Goal: Information Seeking & Learning: Compare options

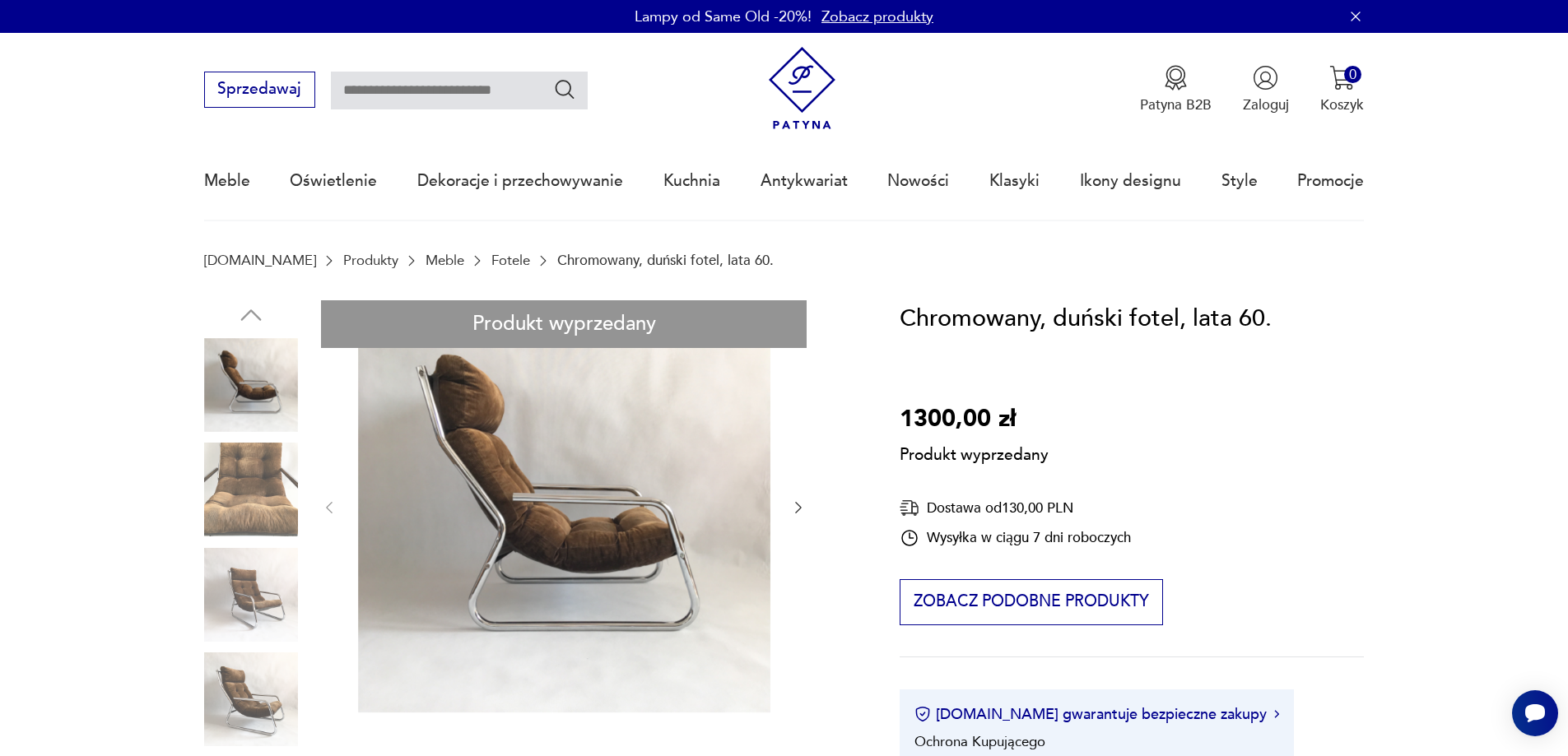
click at [491, 259] on link "Fotele" at bounding box center [510, 260] width 39 height 16
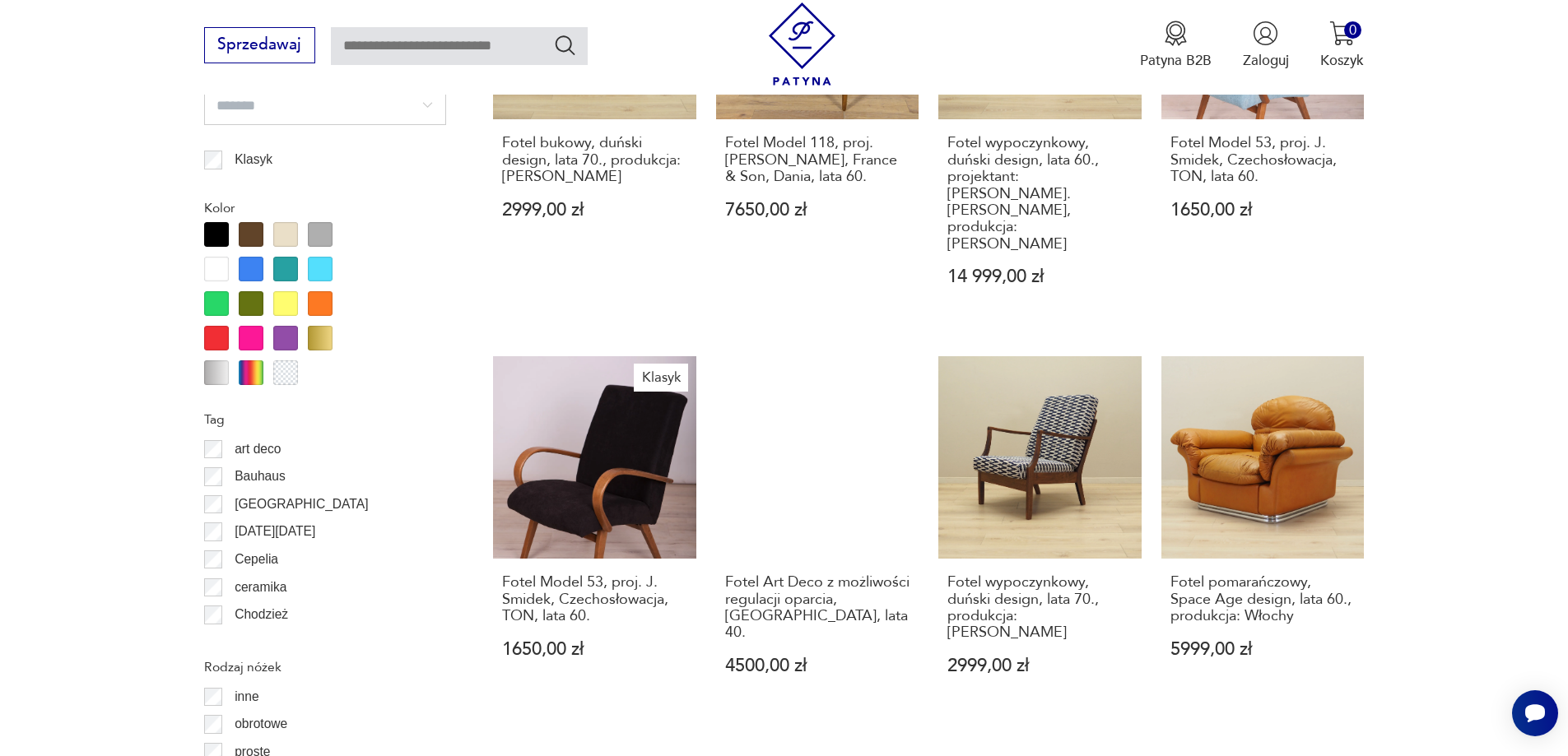
scroll to position [1840, 0]
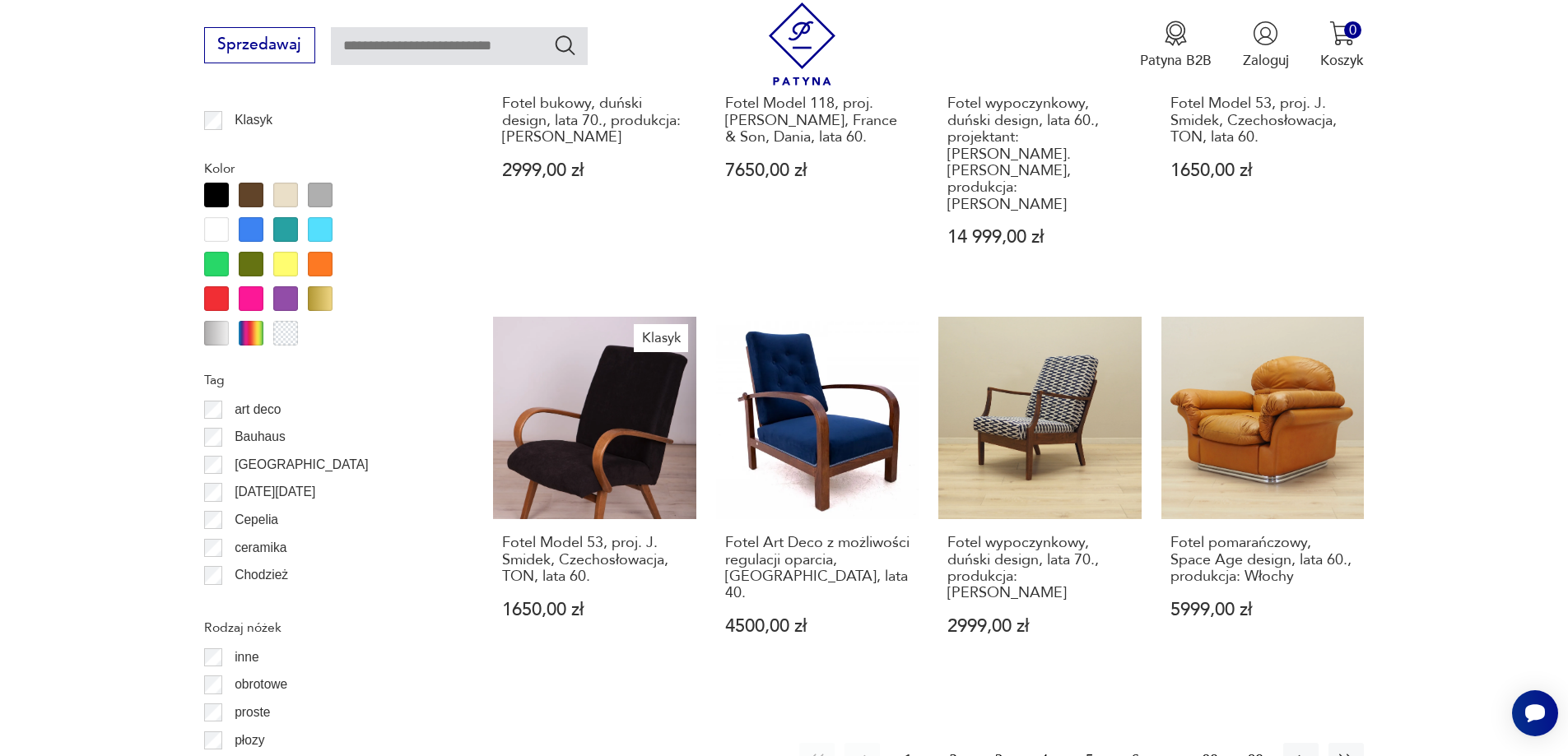
click at [952, 743] on button "2" at bounding box center [954, 761] width 36 height 36
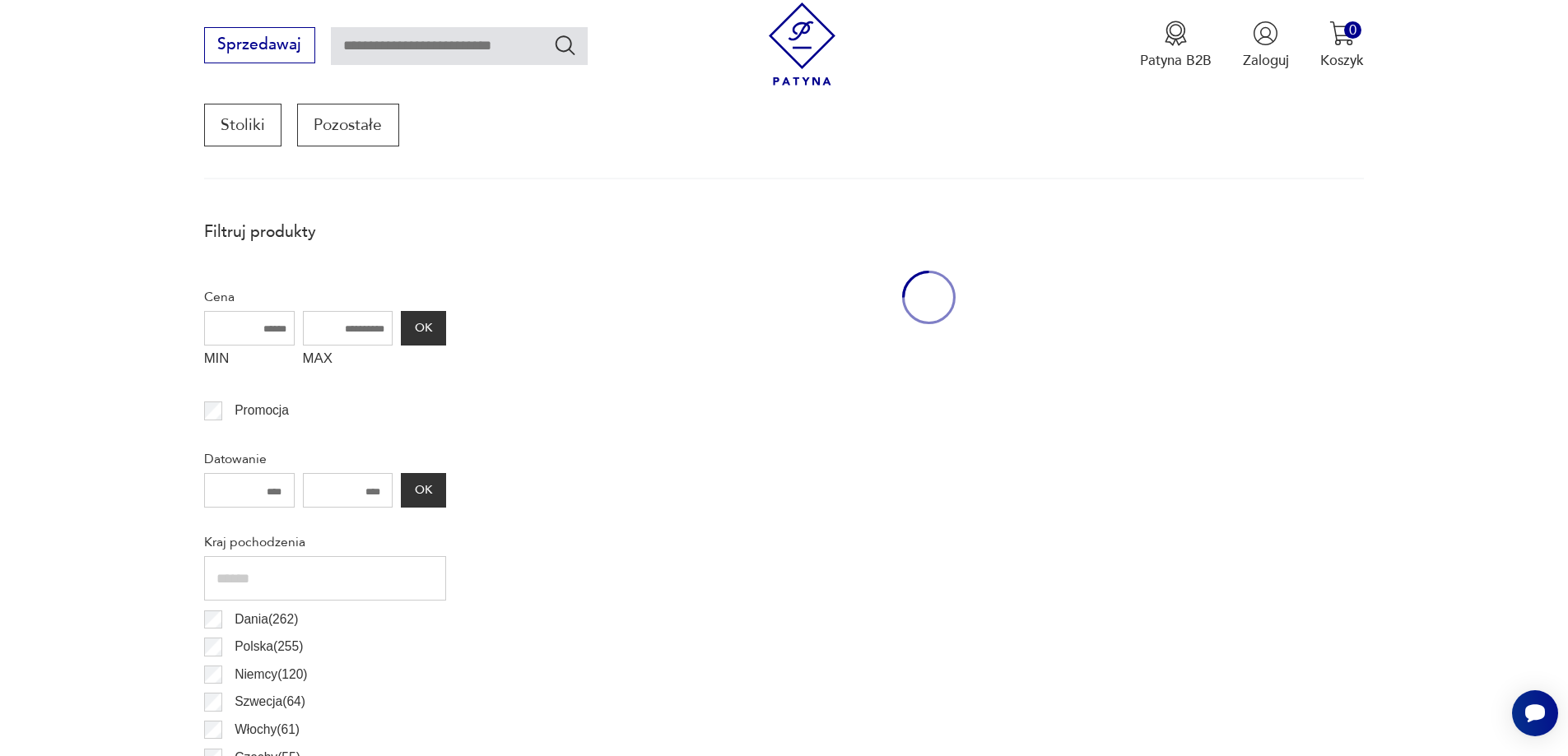
scroll to position [548, 0]
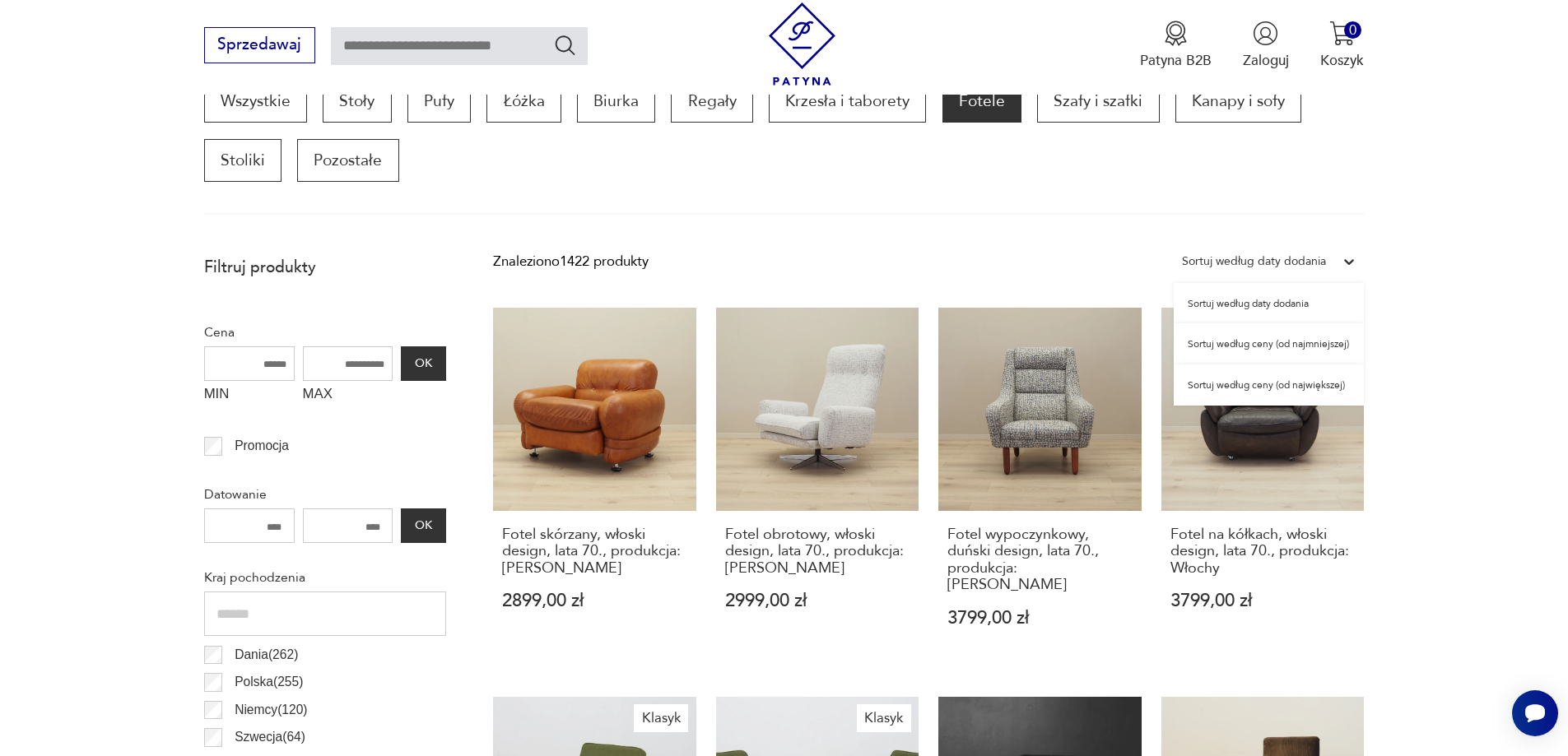
click at [1255, 259] on div "Sortuj według daty dodania" at bounding box center [1253, 261] width 144 height 22
click at [1255, 341] on div "Sortuj według ceny (od najmniejszej)" at bounding box center [1268, 344] width 190 height 41
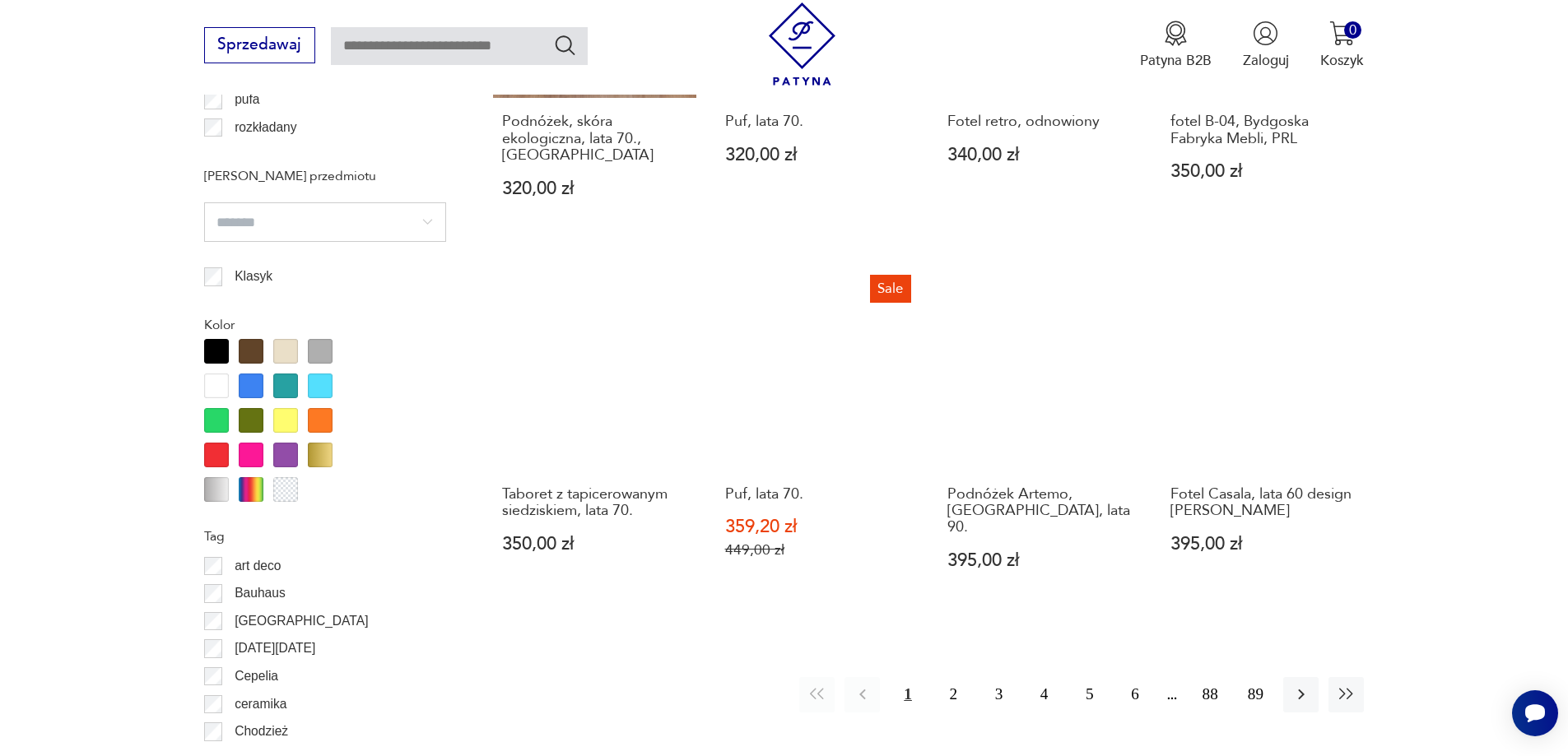
scroll to position [1693, 0]
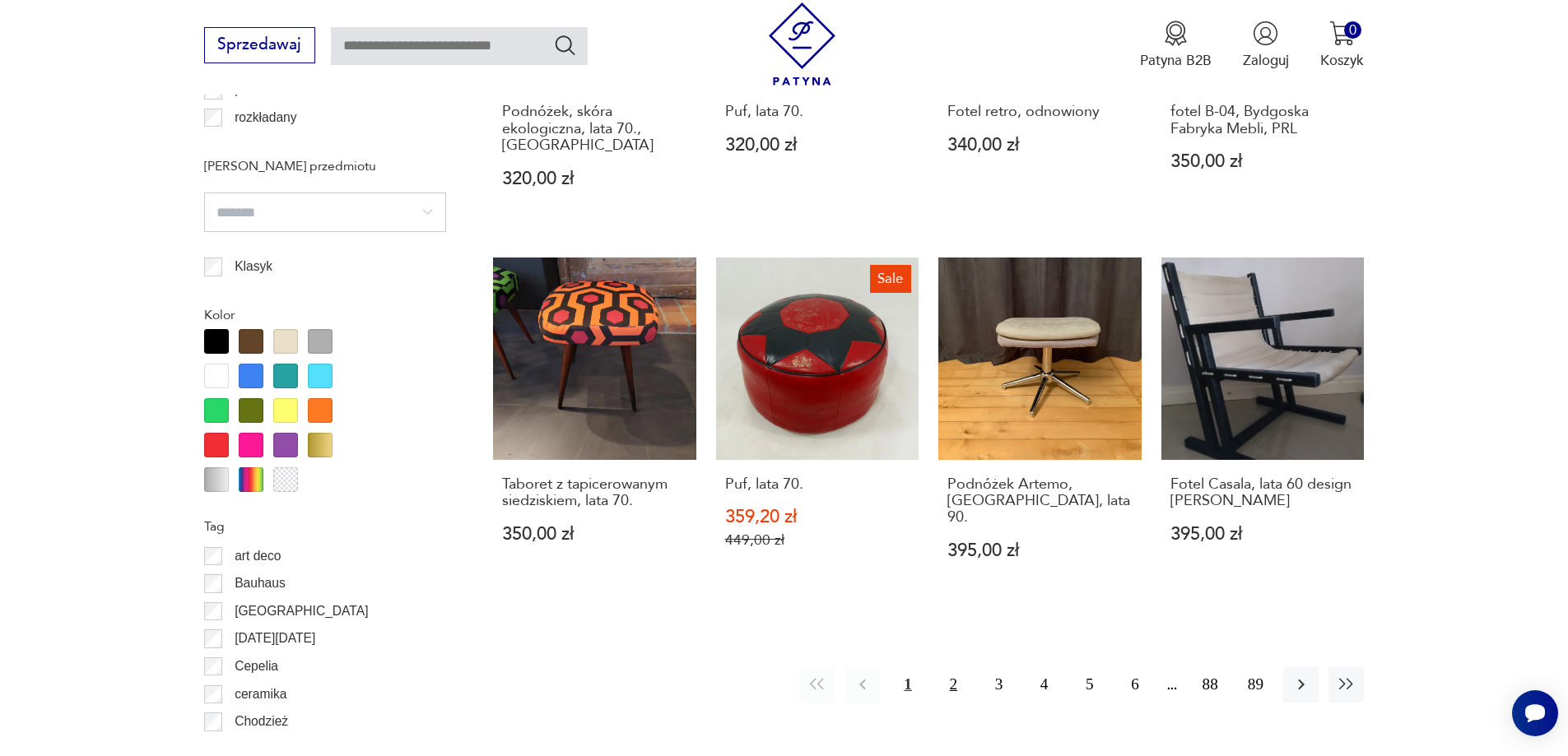
click at [951, 672] on button "2" at bounding box center [954, 685] width 36 height 36
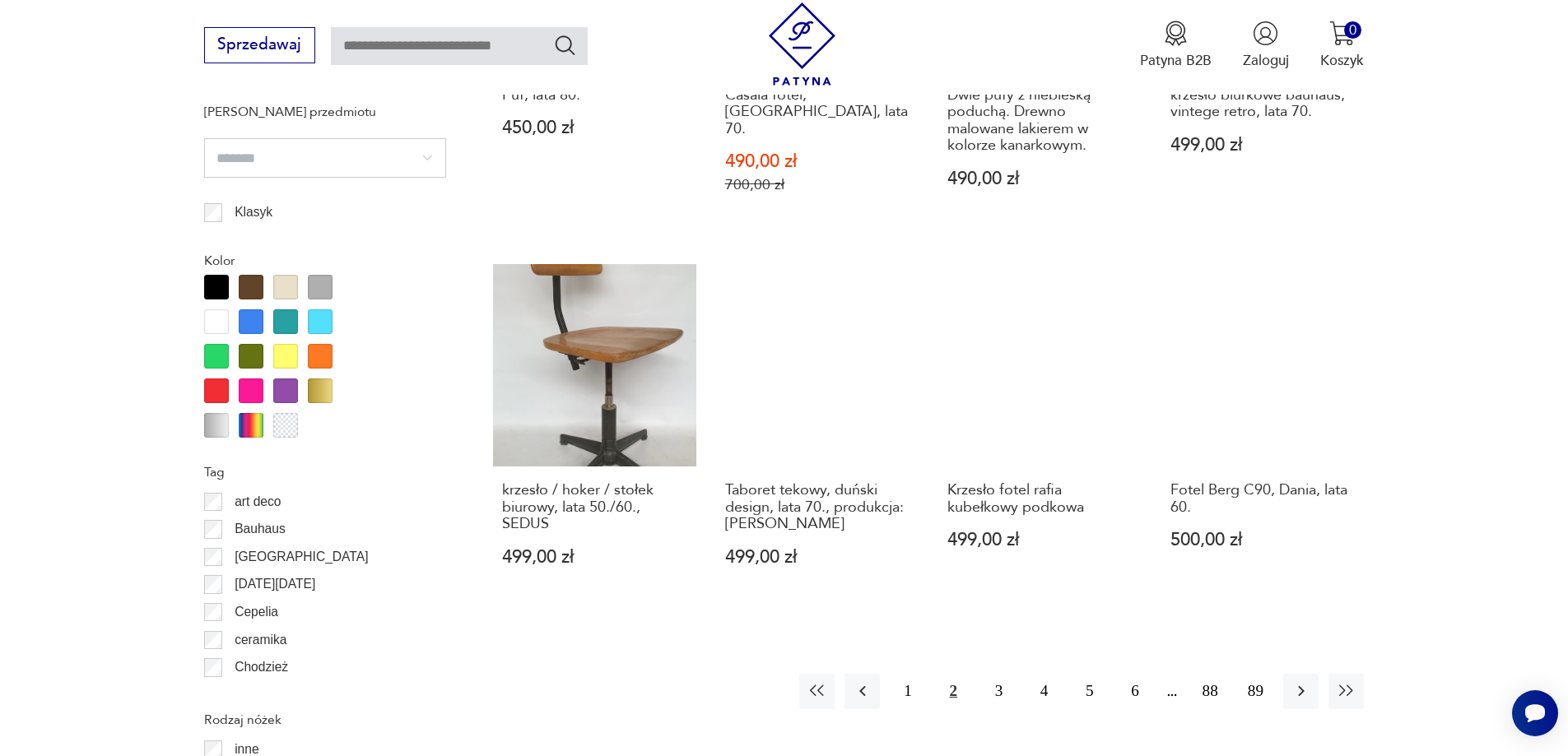
scroll to position [1757, 0]
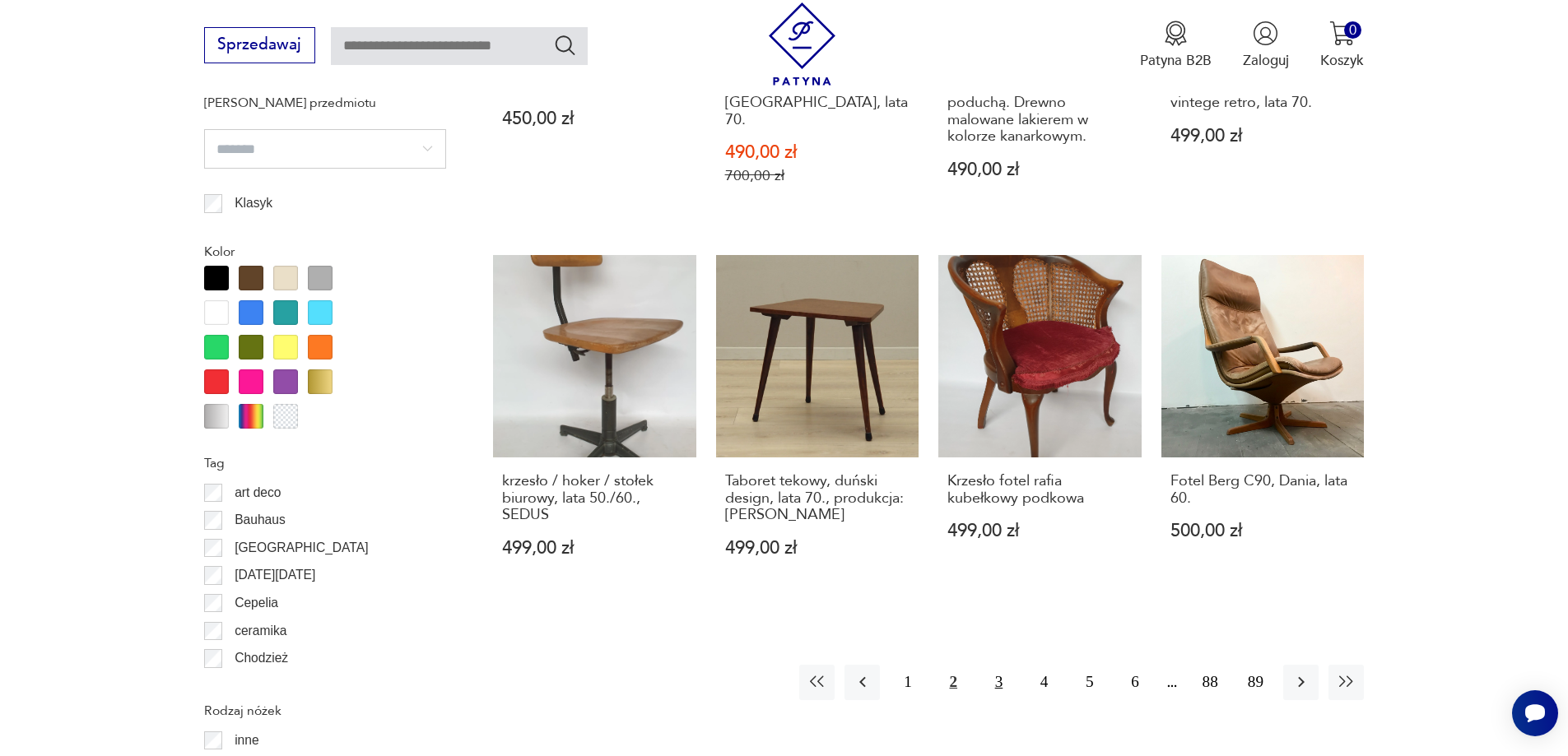
click at [995, 665] on button "3" at bounding box center [999, 683] width 36 height 36
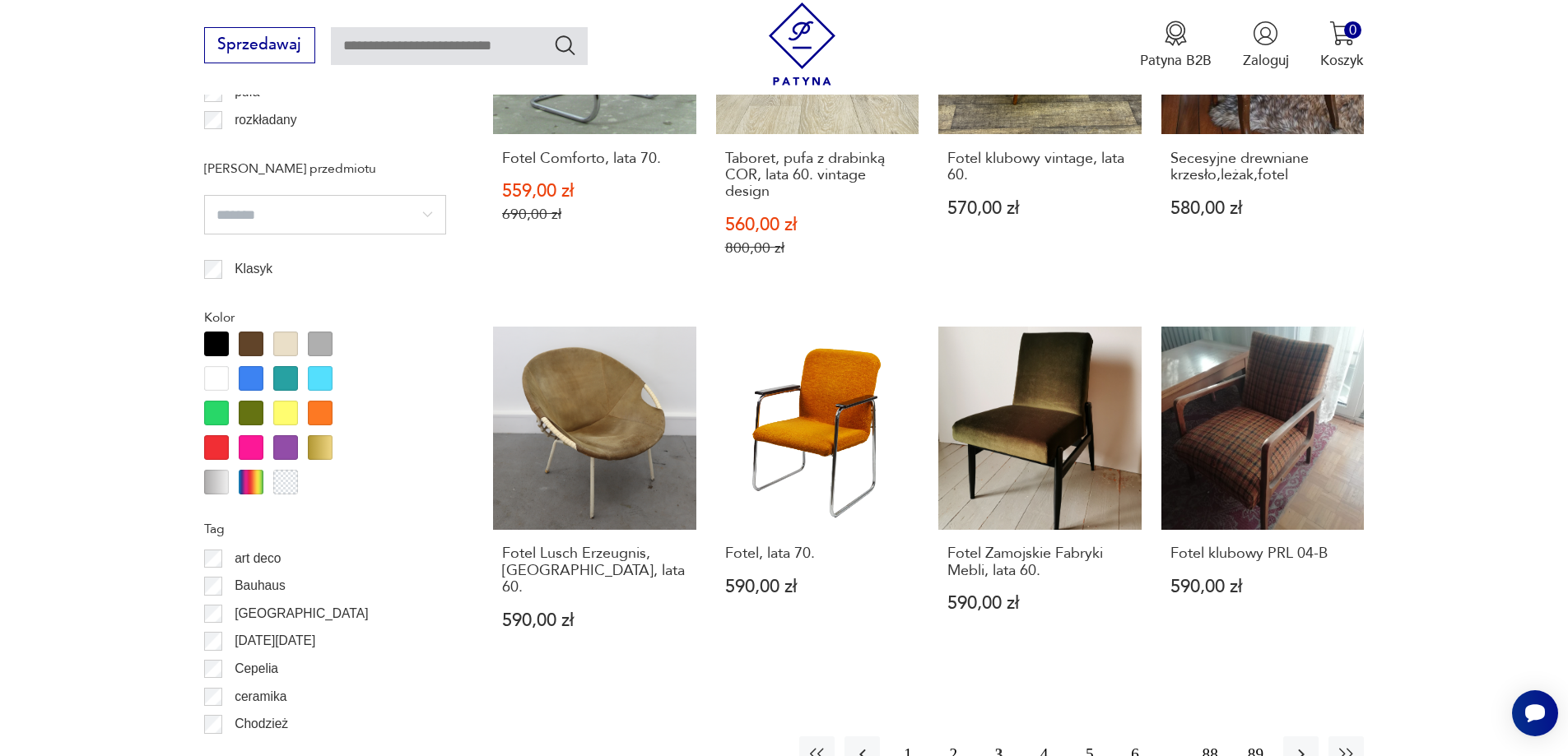
scroll to position [1713, 0]
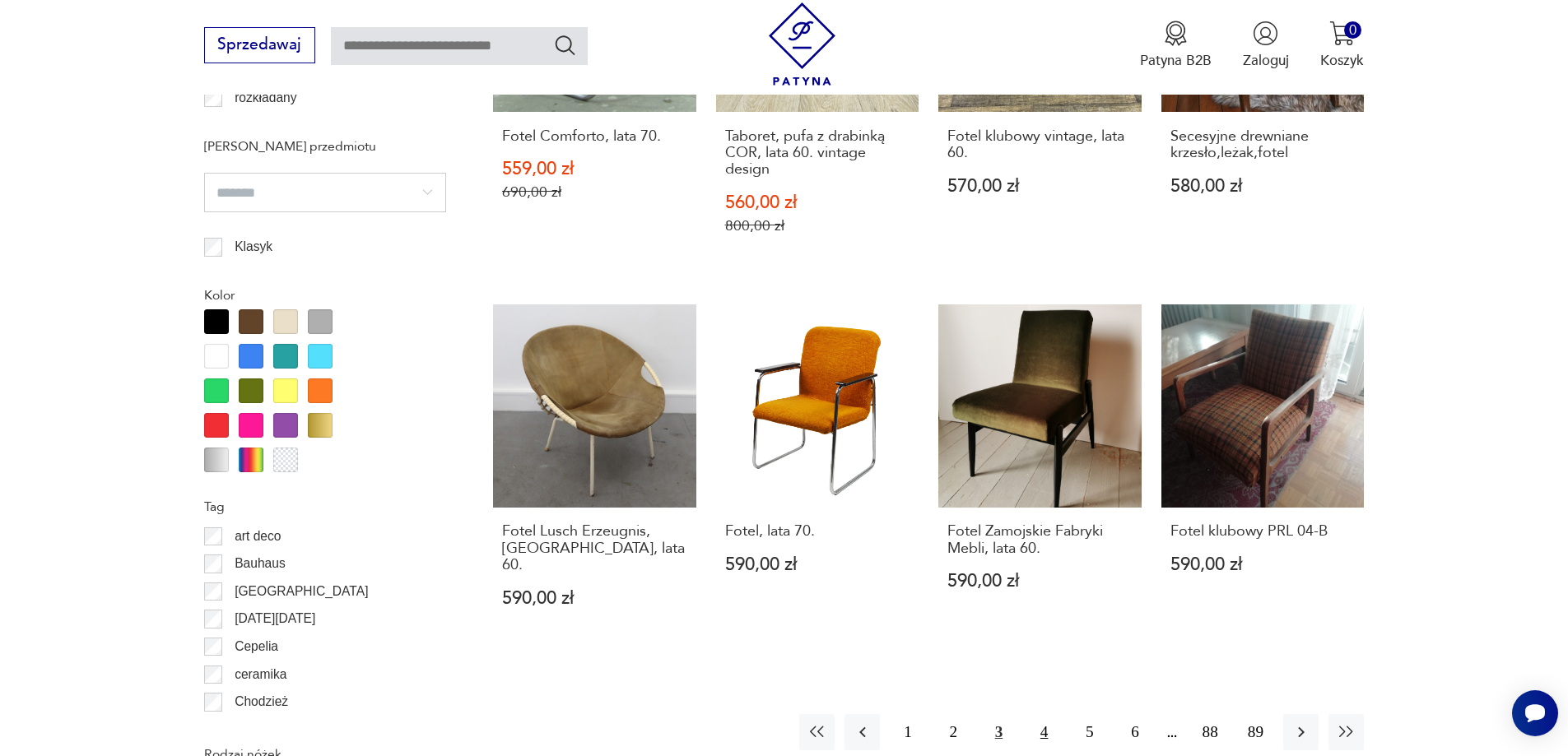
click at [1050, 714] on button "4" at bounding box center [1044, 732] width 36 height 36
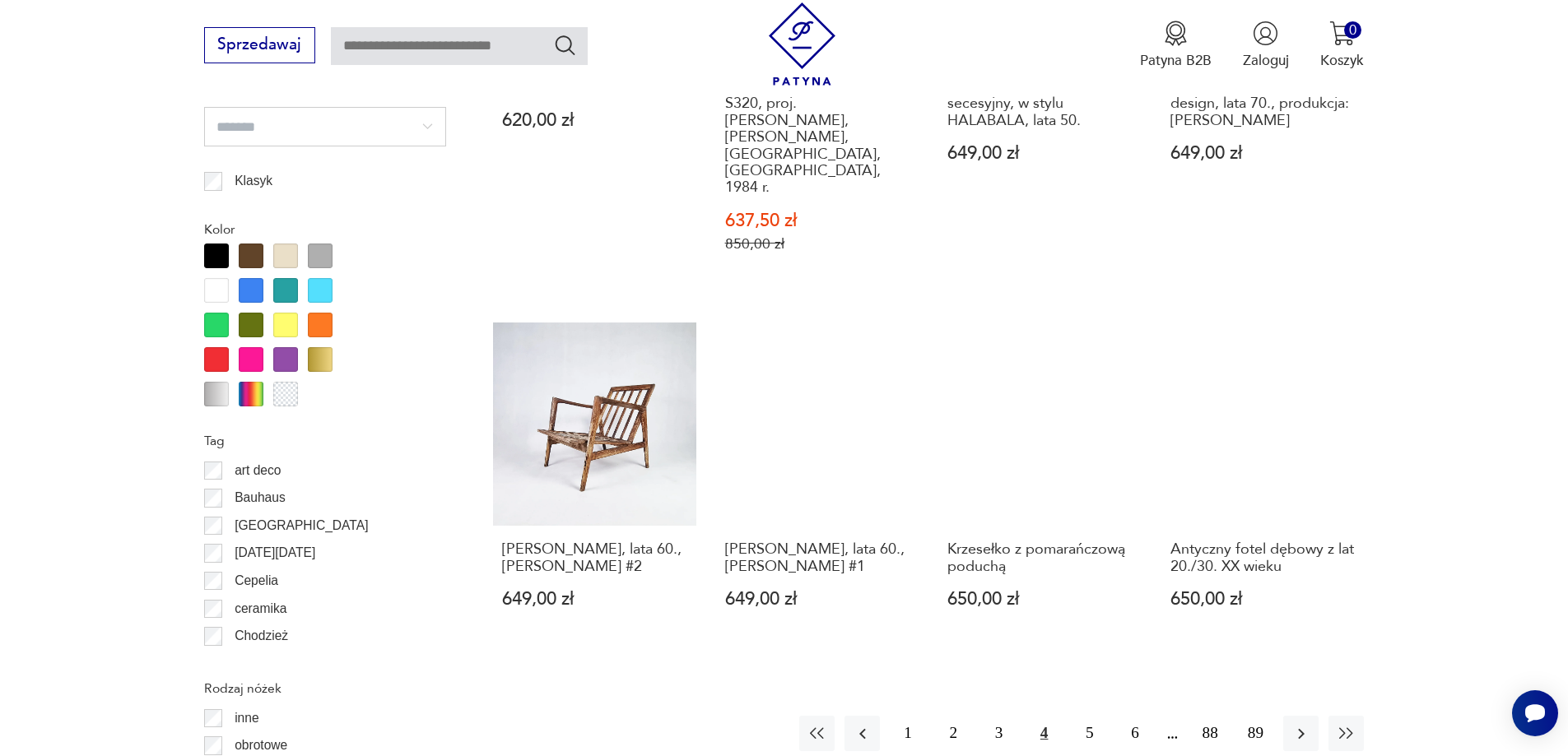
scroll to position [1845, 0]
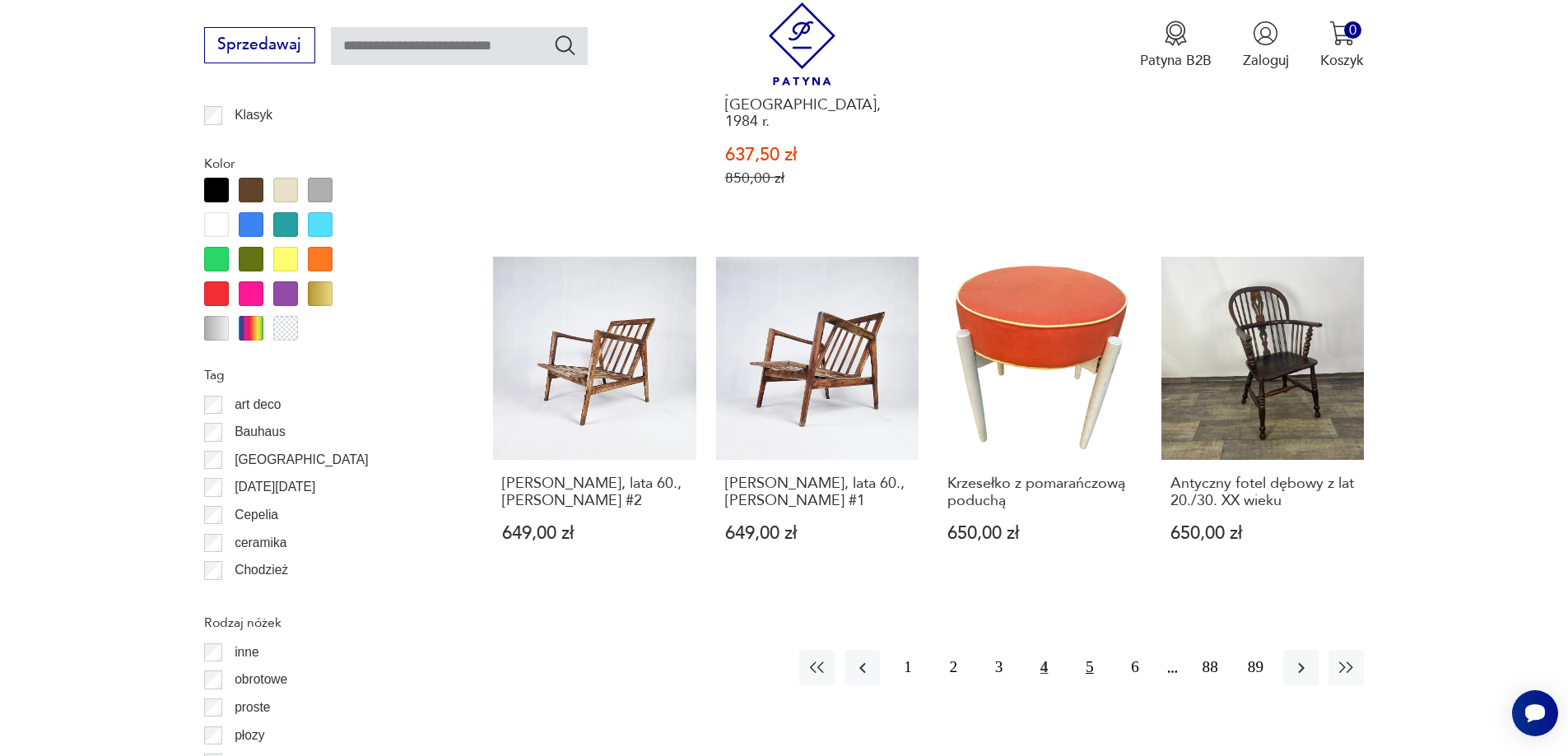
click at [1084, 650] on button "5" at bounding box center [1089, 668] width 36 height 36
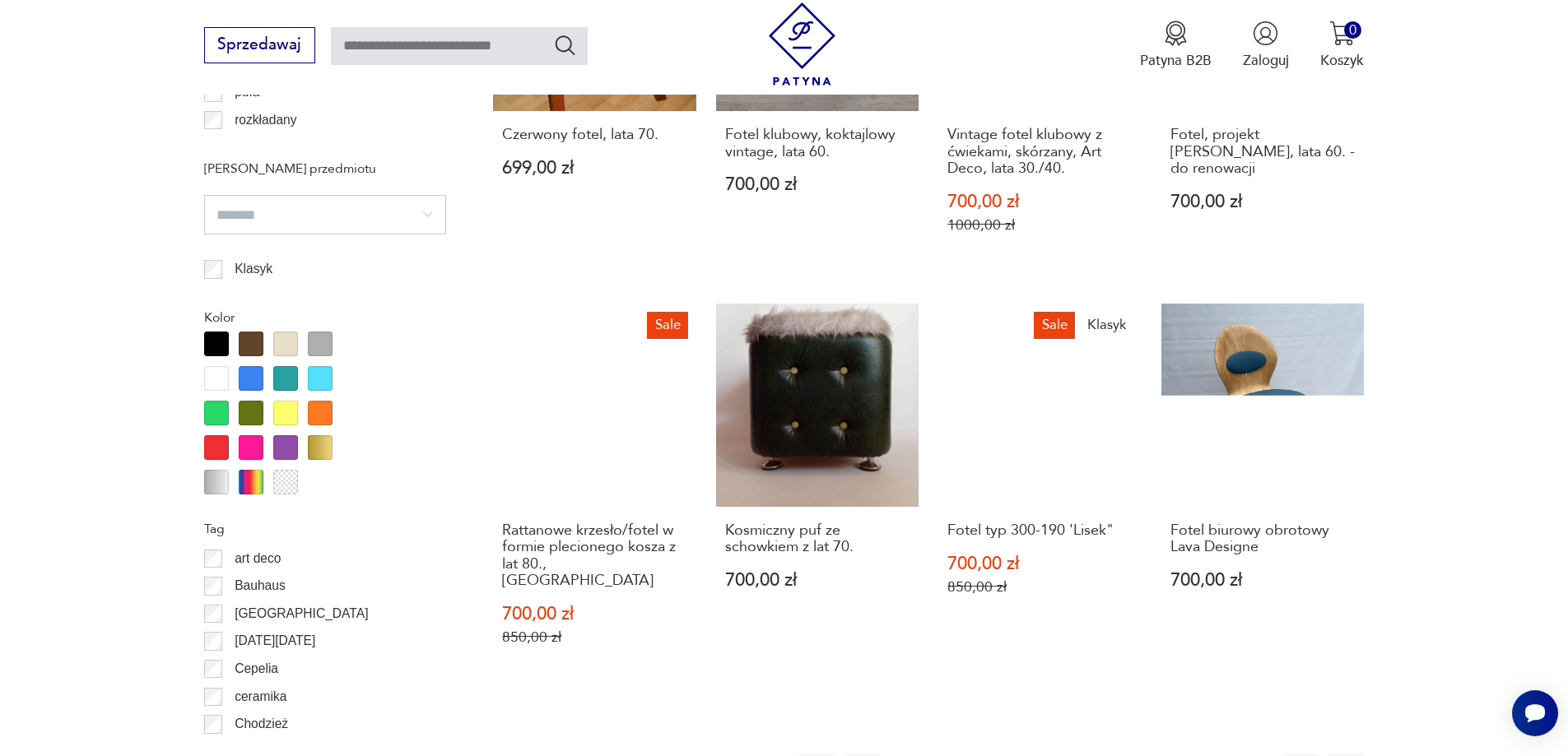
scroll to position [1806, 0]
